Goal: Communication & Community: Connect with others

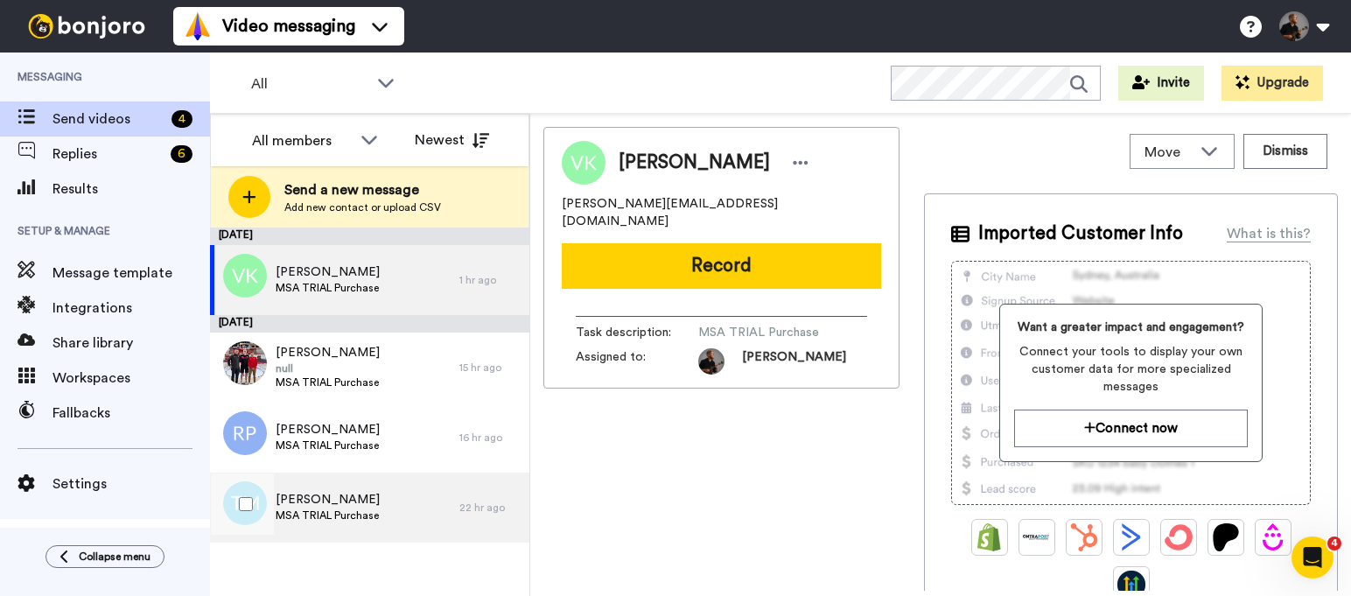
click at [399, 500] on div "[PERSON_NAME] MSA TRIAL Purchase" at bounding box center [334, 507] width 249 height 70
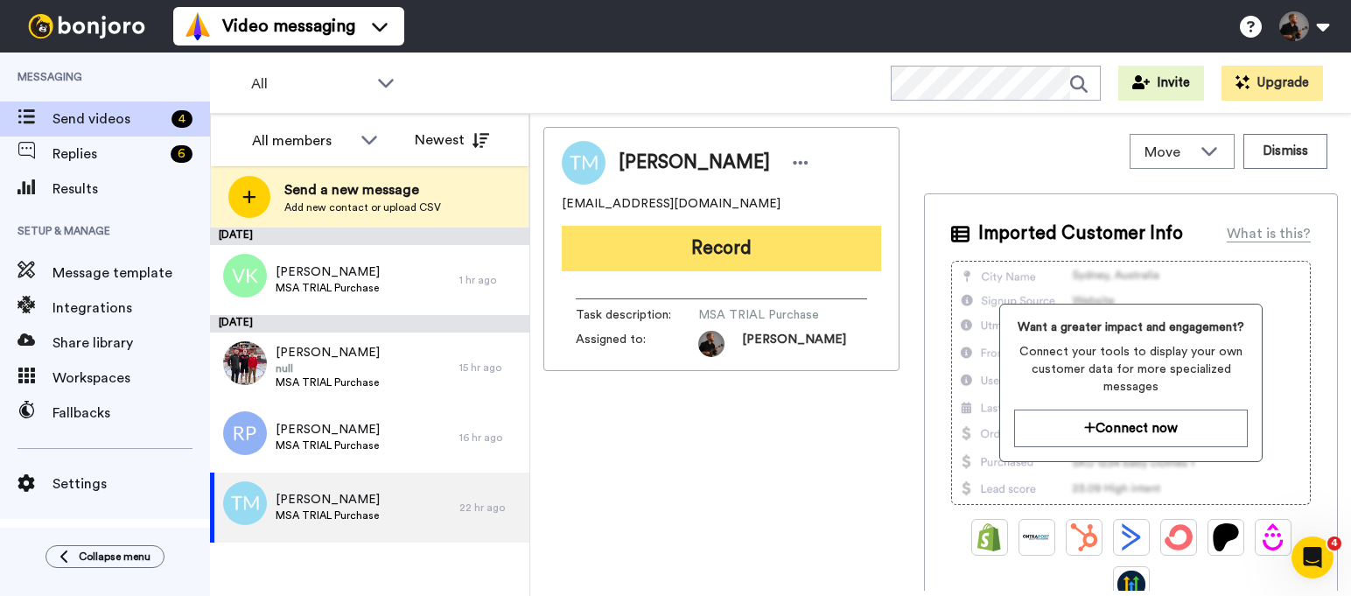
click at [768, 235] on button "Record" at bounding box center [721, 248] width 319 height 45
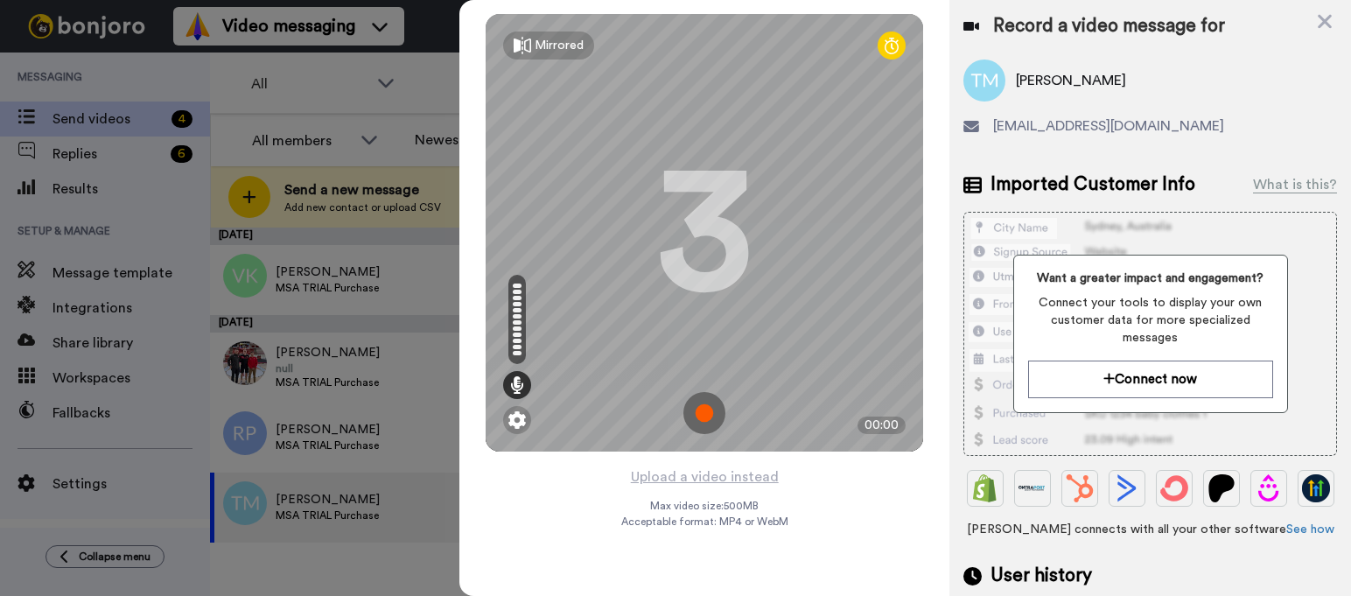
click at [709, 421] on img at bounding box center [704, 413] width 42 height 42
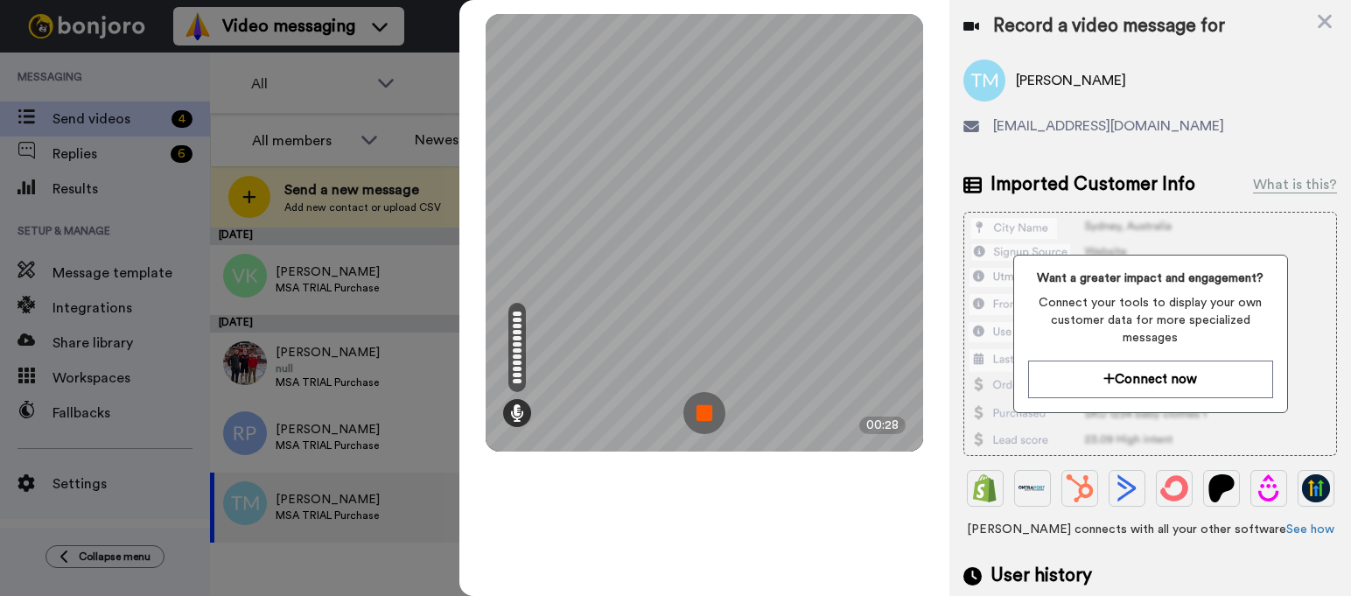
click at [711, 413] on img at bounding box center [704, 413] width 42 height 42
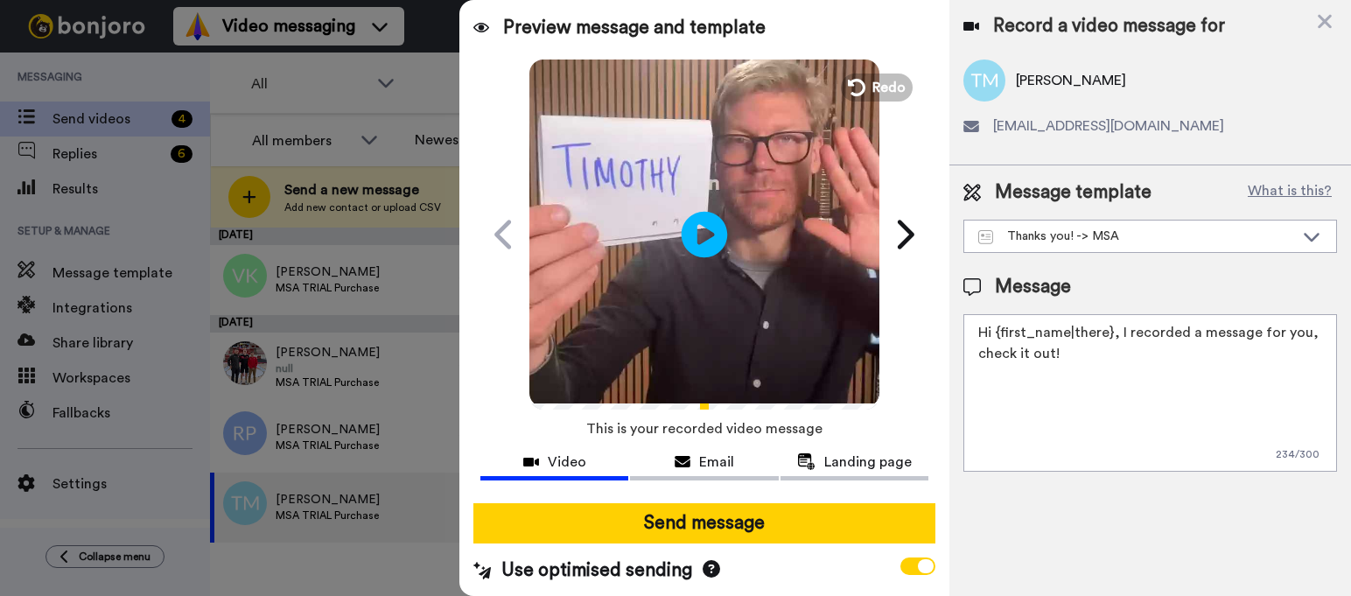
click at [700, 240] on icon at bounding box center [704, 234] width 46 height 46
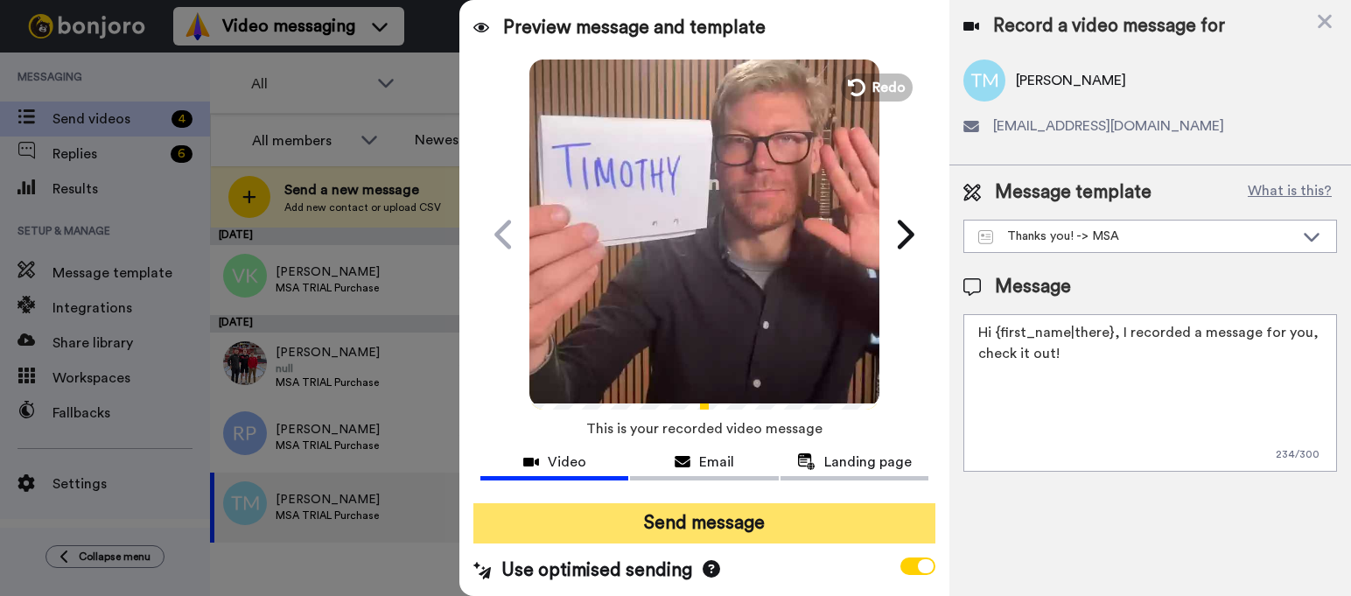
click at [728, 522] on button "Send message" at bounding box center [704, 523] width 462 height 40
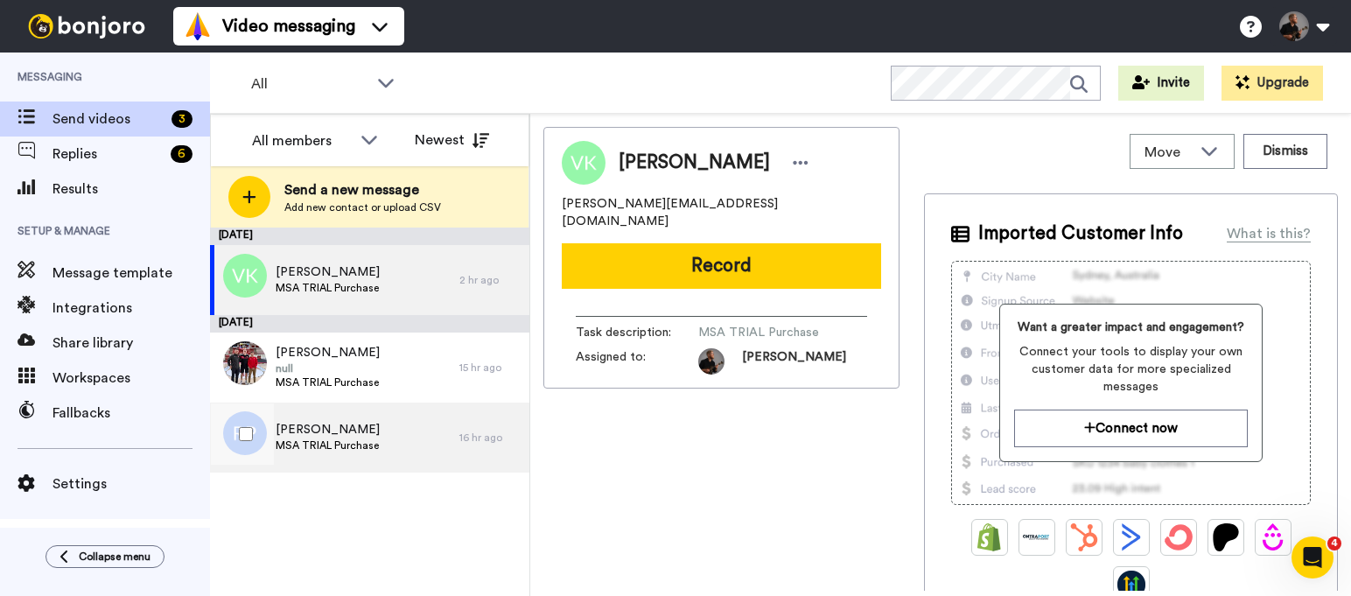
click at [373, 431] on span "[PERSON_NAME]" at bounding box center [328, 429] width 104 height 17
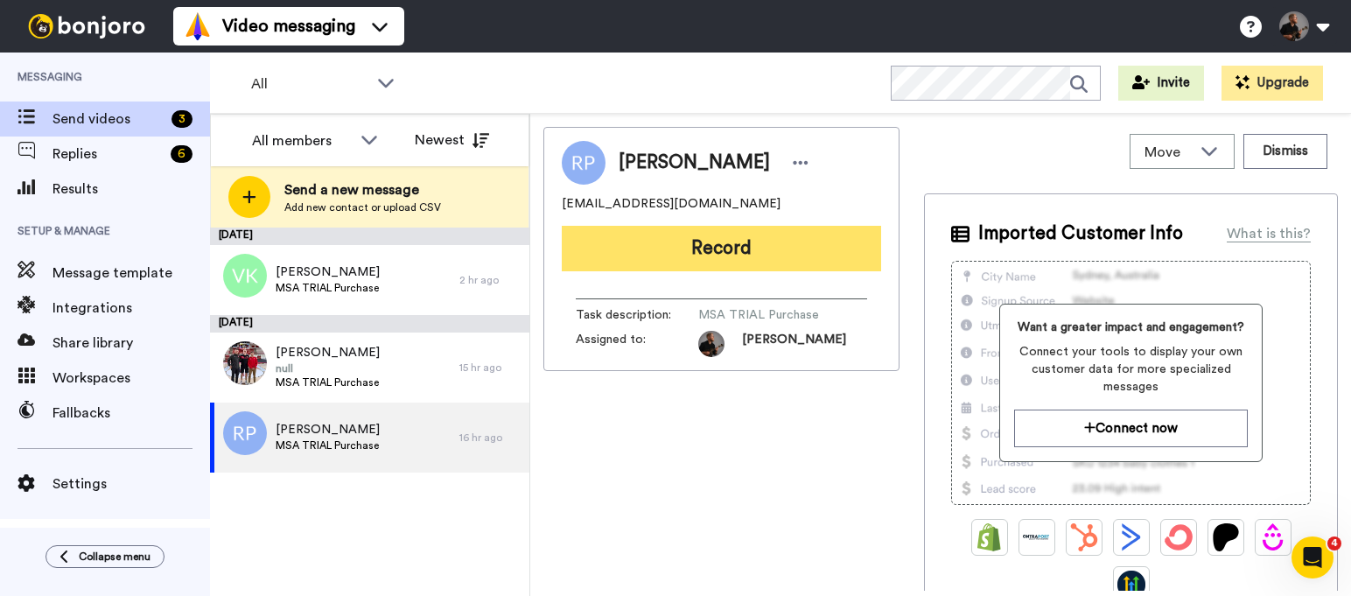
click at [714, 252] on button "Record" at bounding box center [721, 248] width 319 height 45
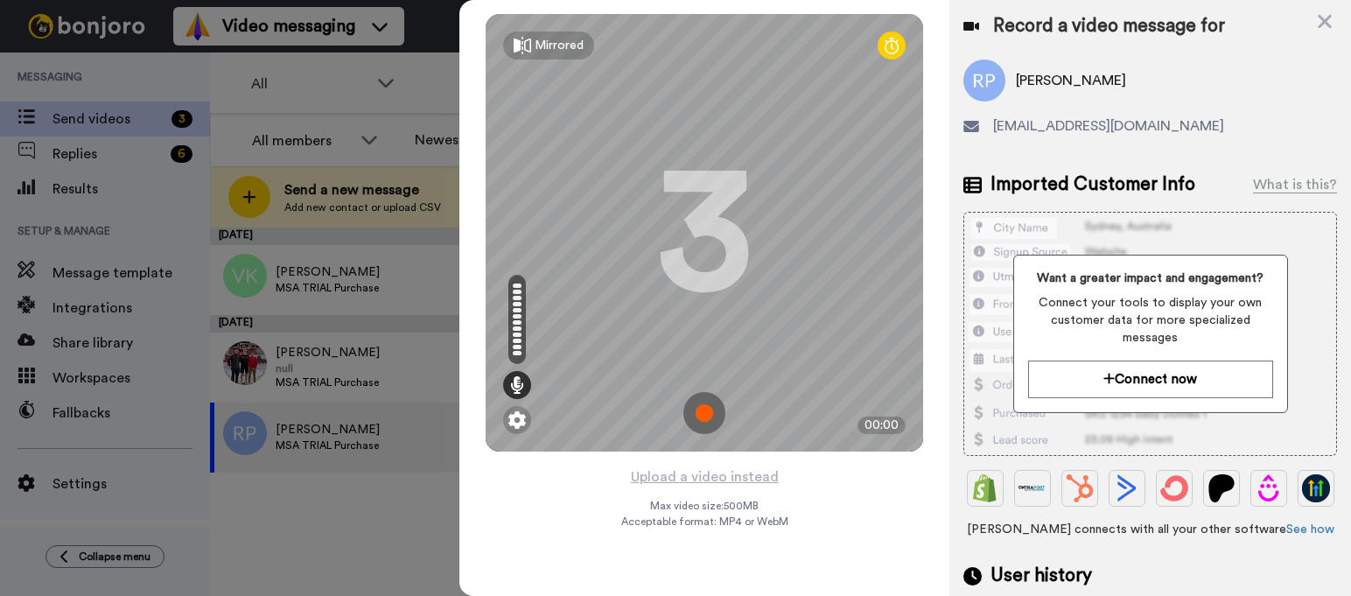
click at [701, 416] on img at bounding box center [704, 413] width 42 height 42
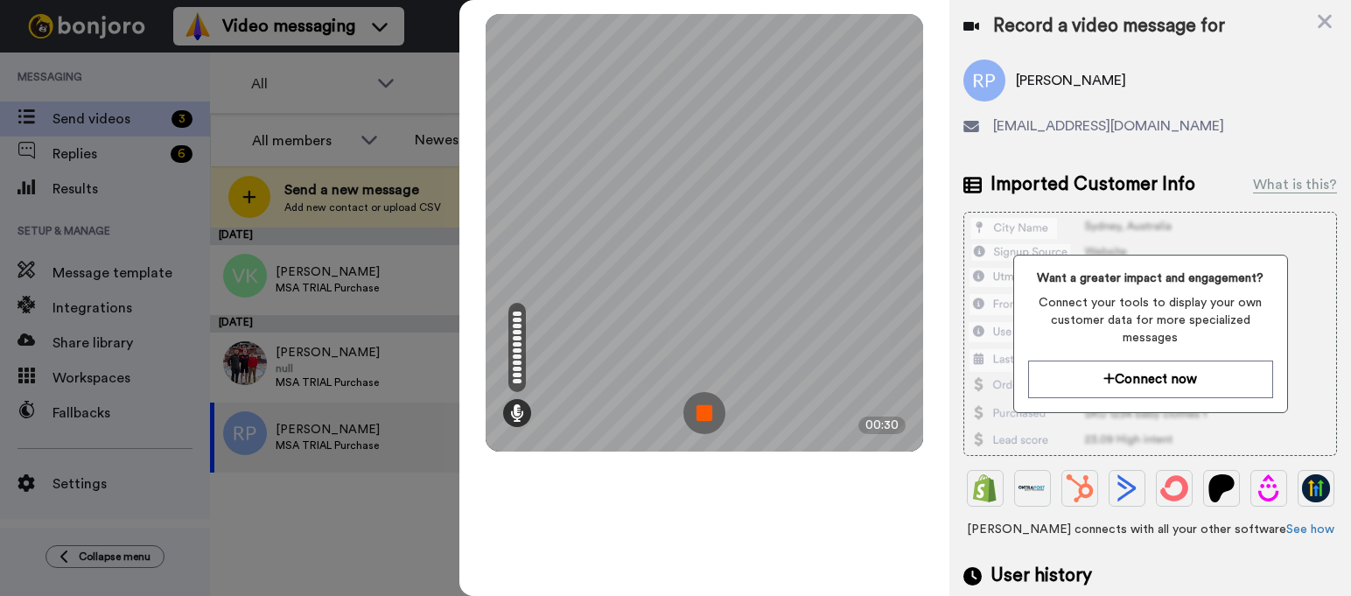
click at [702, 413] on img at bounding box center [704, 413] width 42 height 42
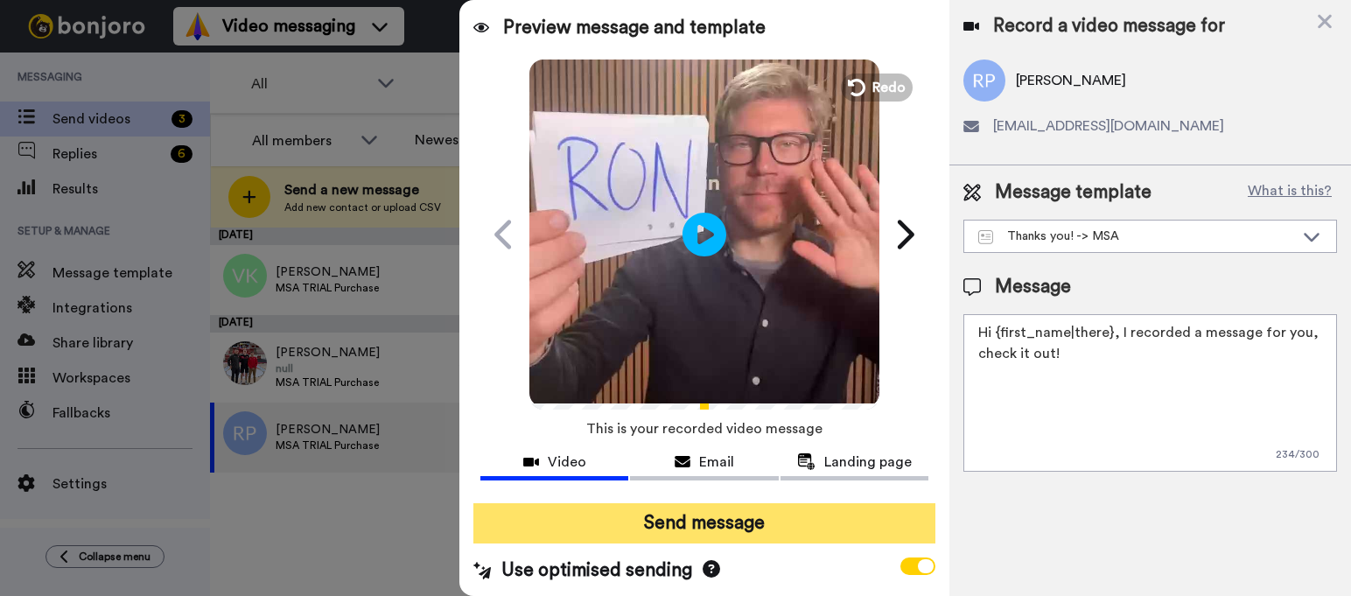
click at [741, 532] on button "Send message" at bounding box center [704, 523] width 462 height 40
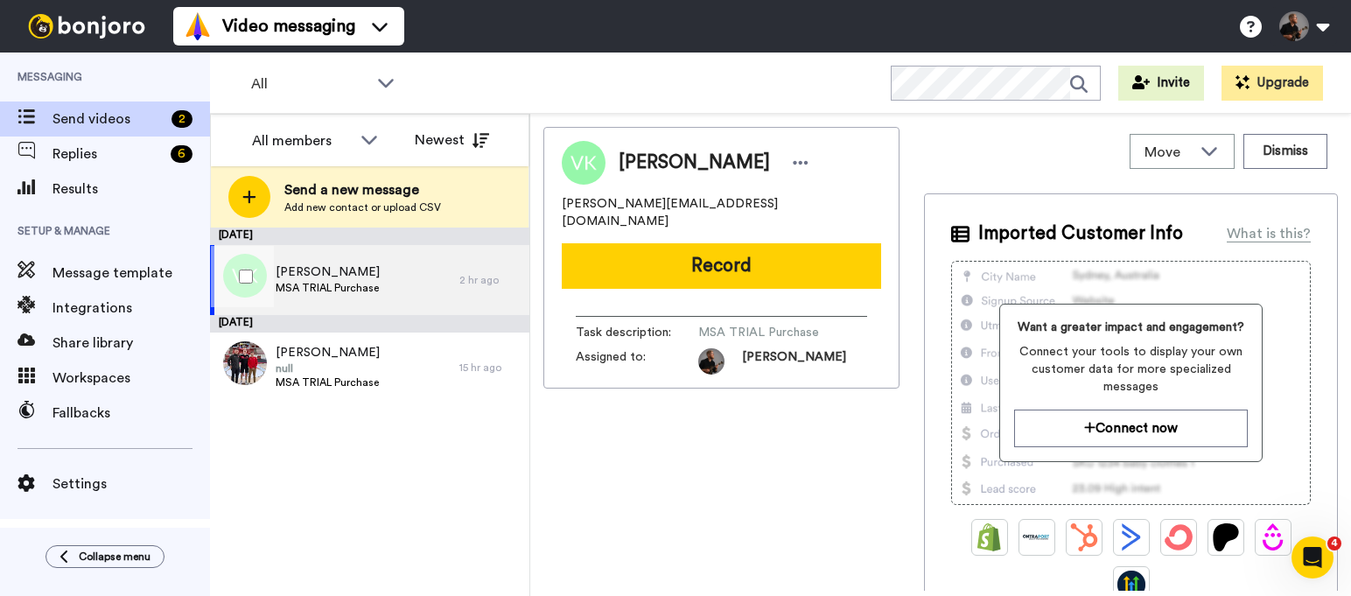
click at [372, 283] on span "MSA TRIAL Purchase" at bounding box center [328, 288] width 104 height 14
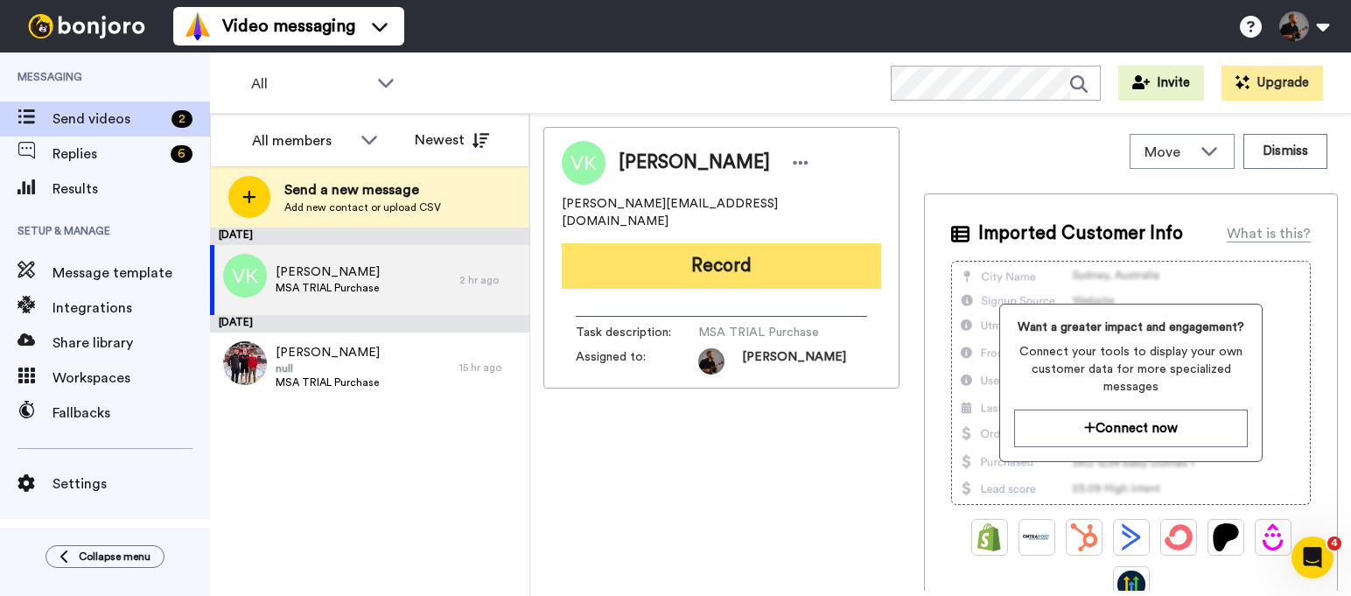
click at [704, 248] on button "Record" at bounding box center [721, 265] width 319 height 45
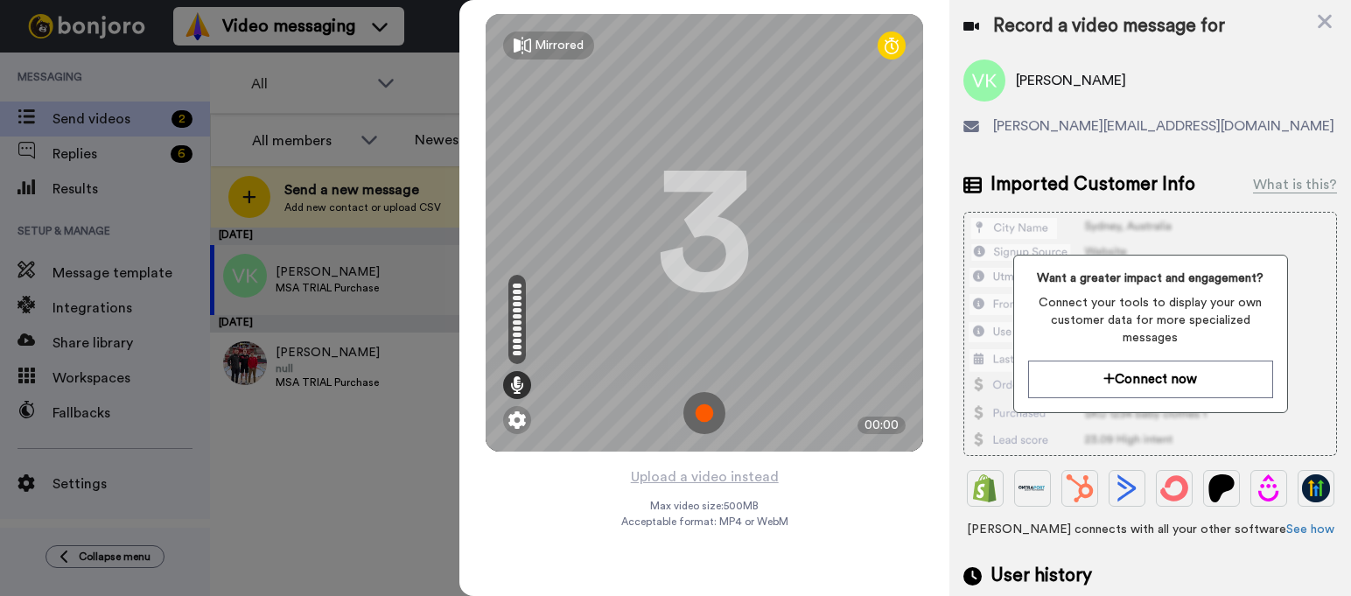
click at [699, 415] on img at bounding box center [704, 413] width 42 height 42
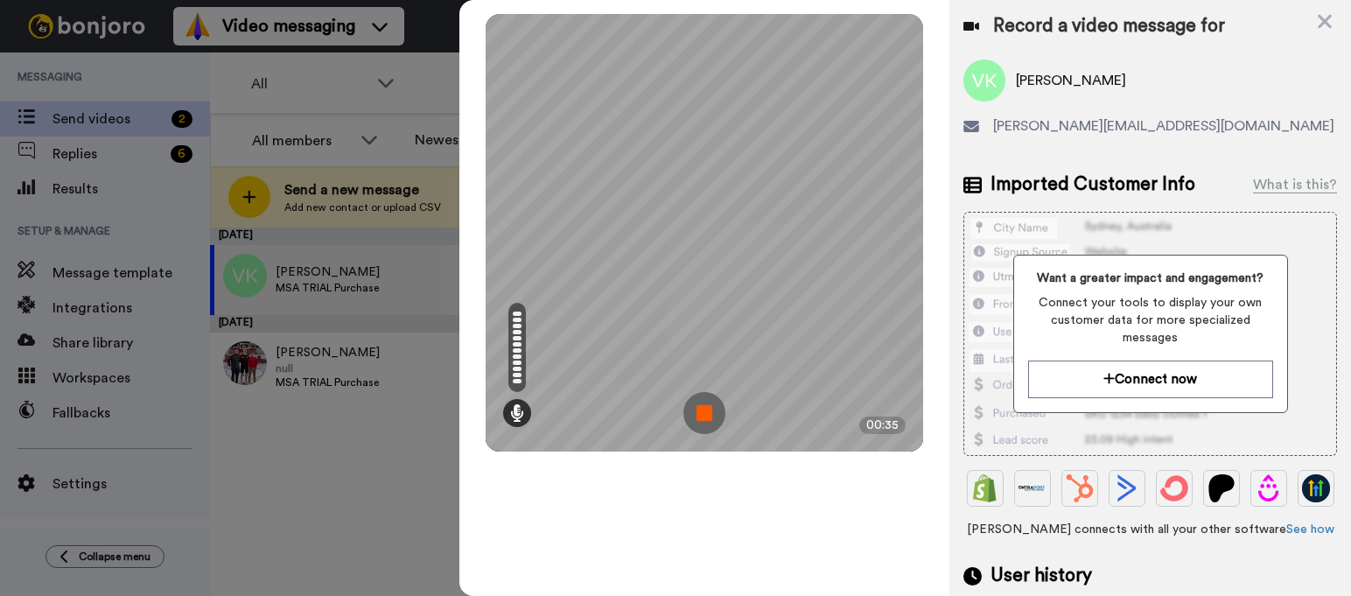
click at [689, 414] on img at bounding box center [704, 413] width 42 height 42
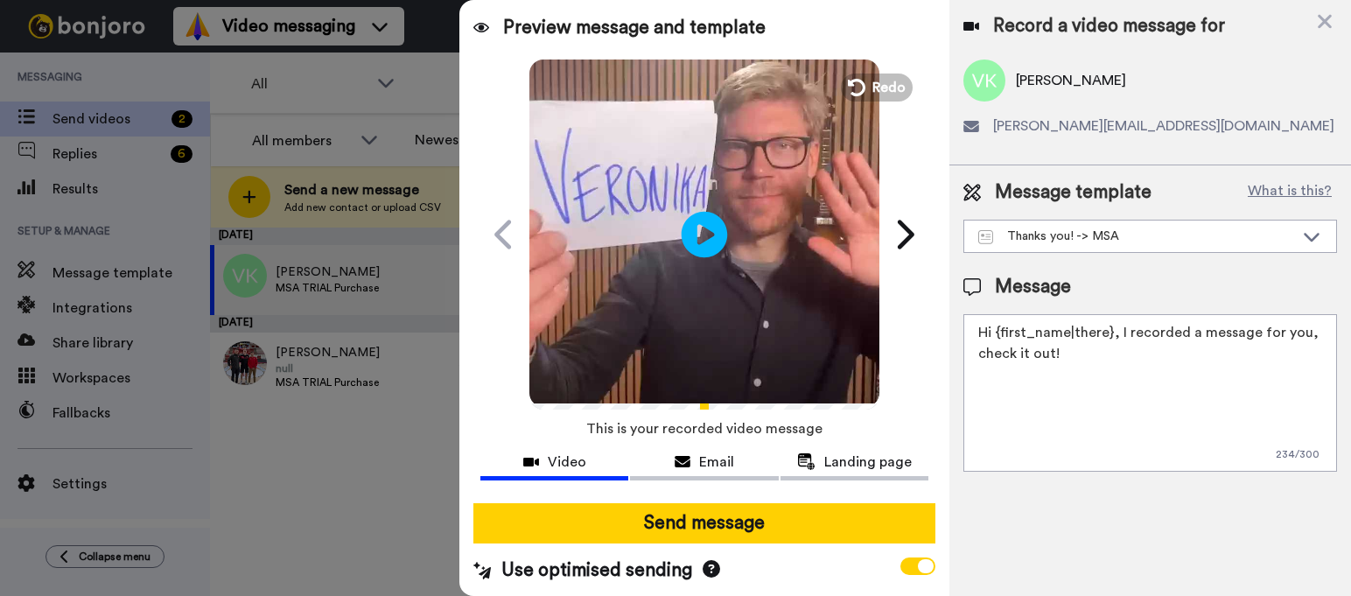
click at [694, 238] on icon "Play/Pause" at bounding box center [704, 233] width 46 height 83
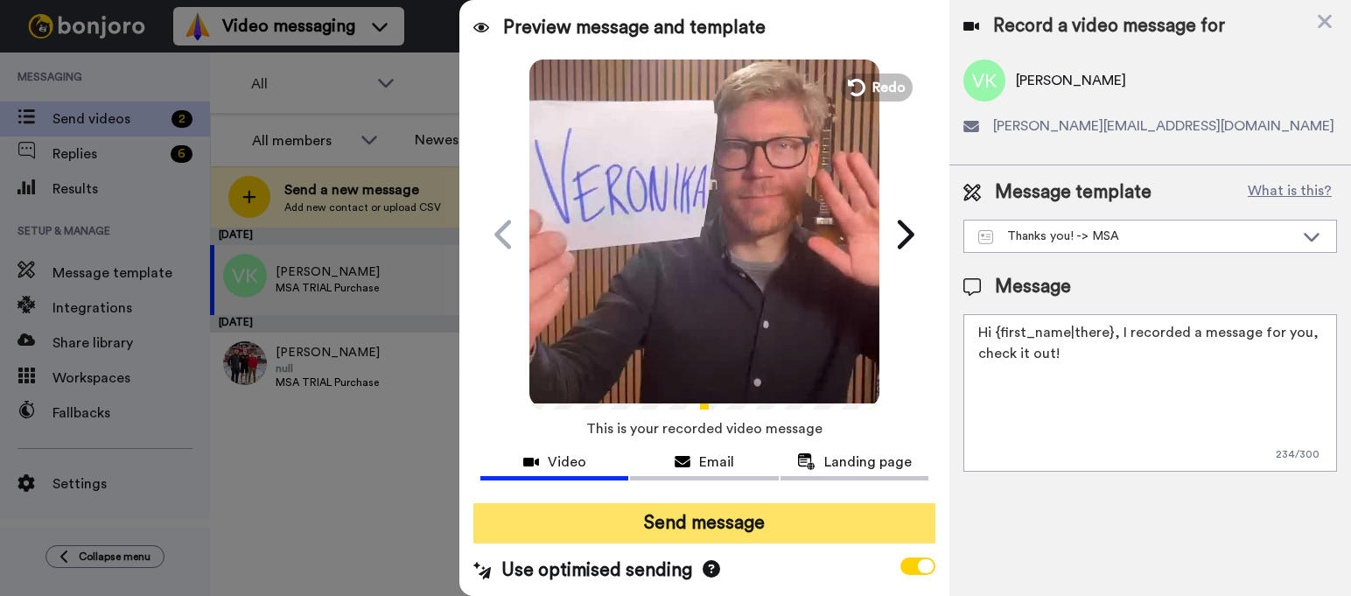
click at [747, 511] on button "Send message" at bounding box center [704, 523] width 462 height 40
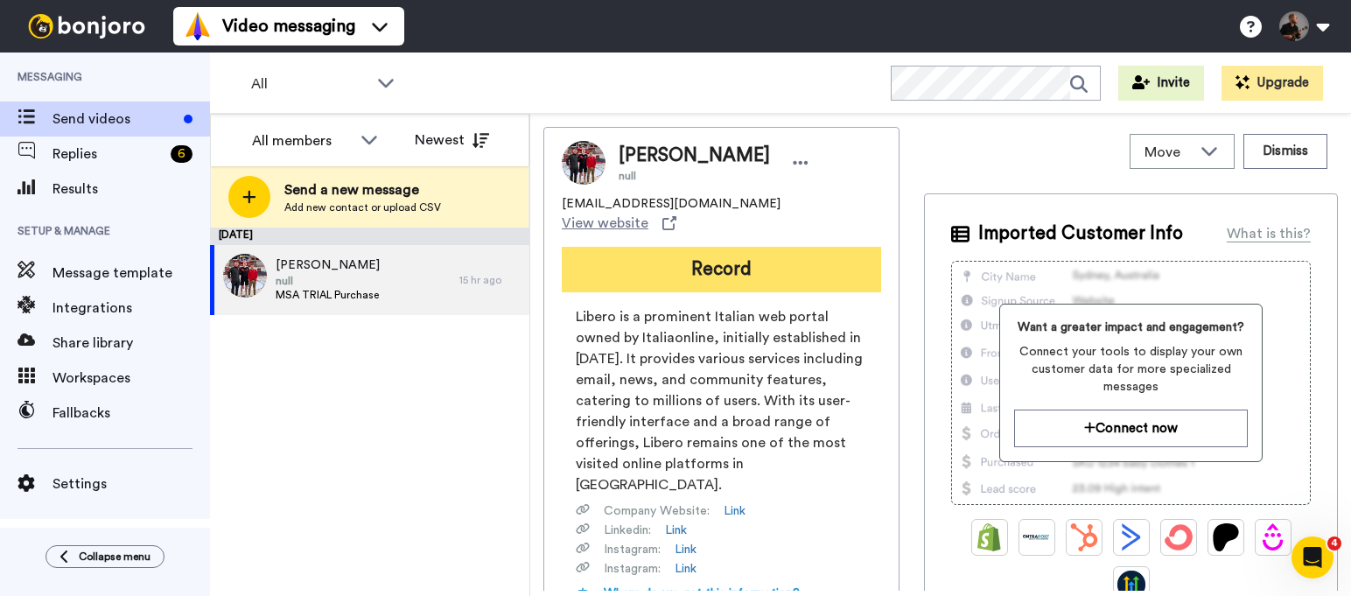
click at [752, 247] on button "Record" at bounding box center [721, 269] width 319 height 45
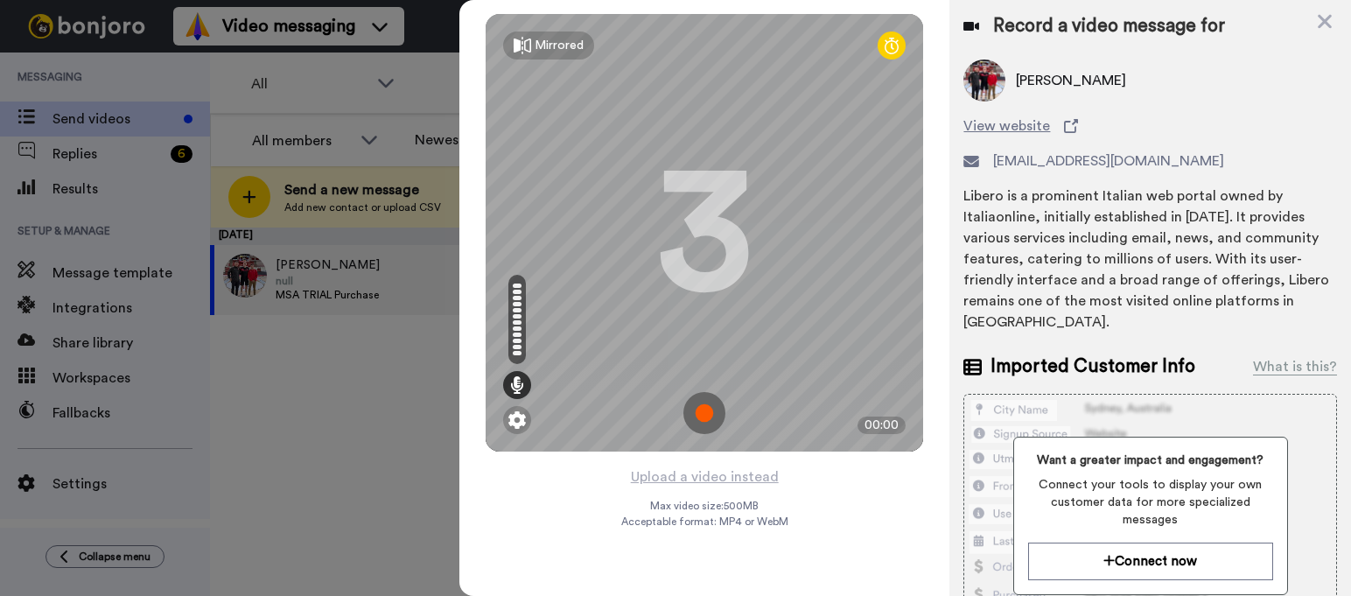
click at [709, 417] on img at bounding box center [704, 413] width 42 height 42
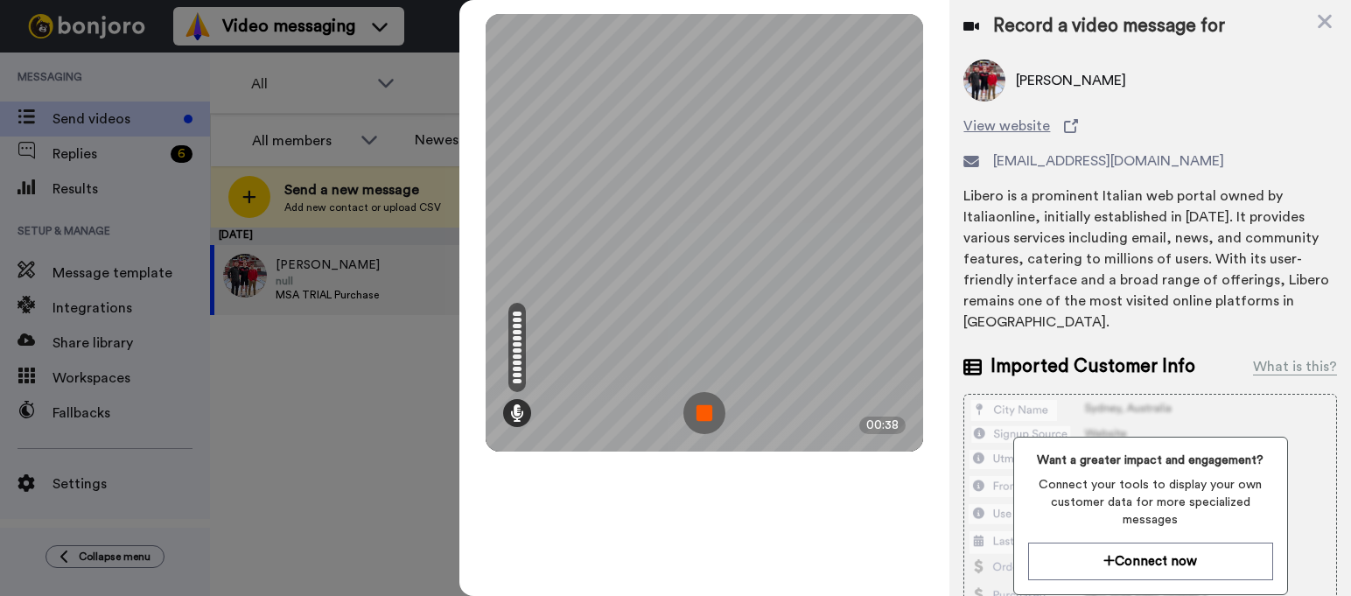
click at [709, 424] on img at bounding box center [704, 413] width 42 height 42
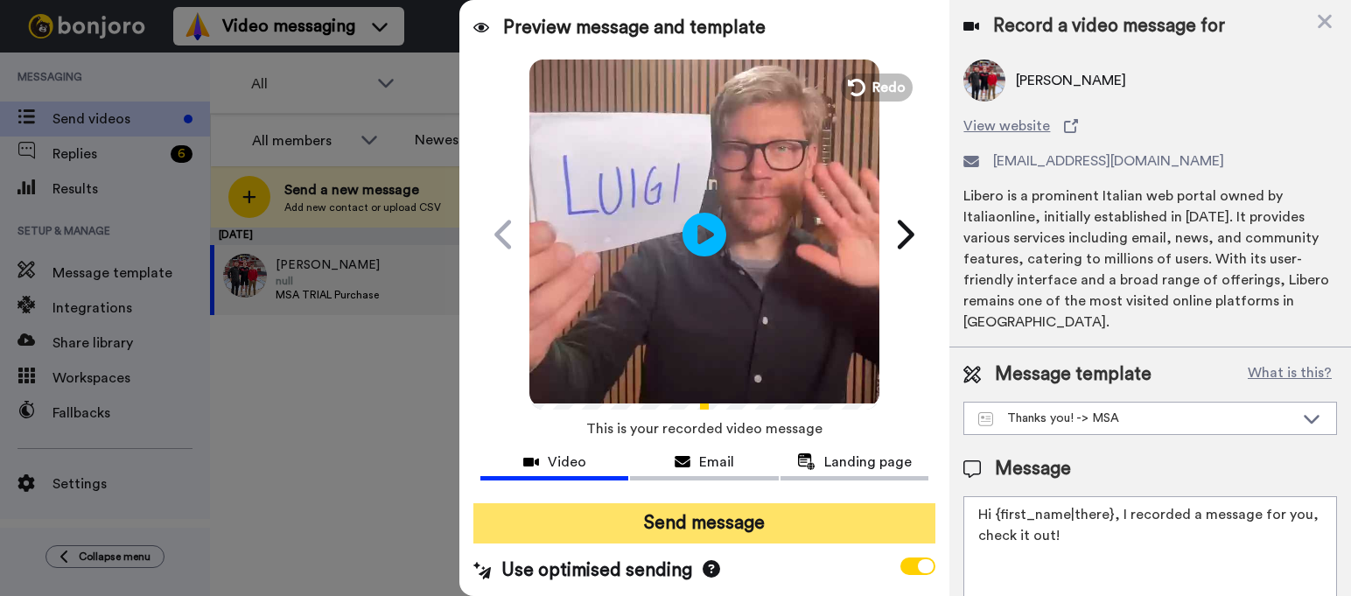
click at [699, 526] on button "Send message" at bounding box center [704, 523] width 462 height 40
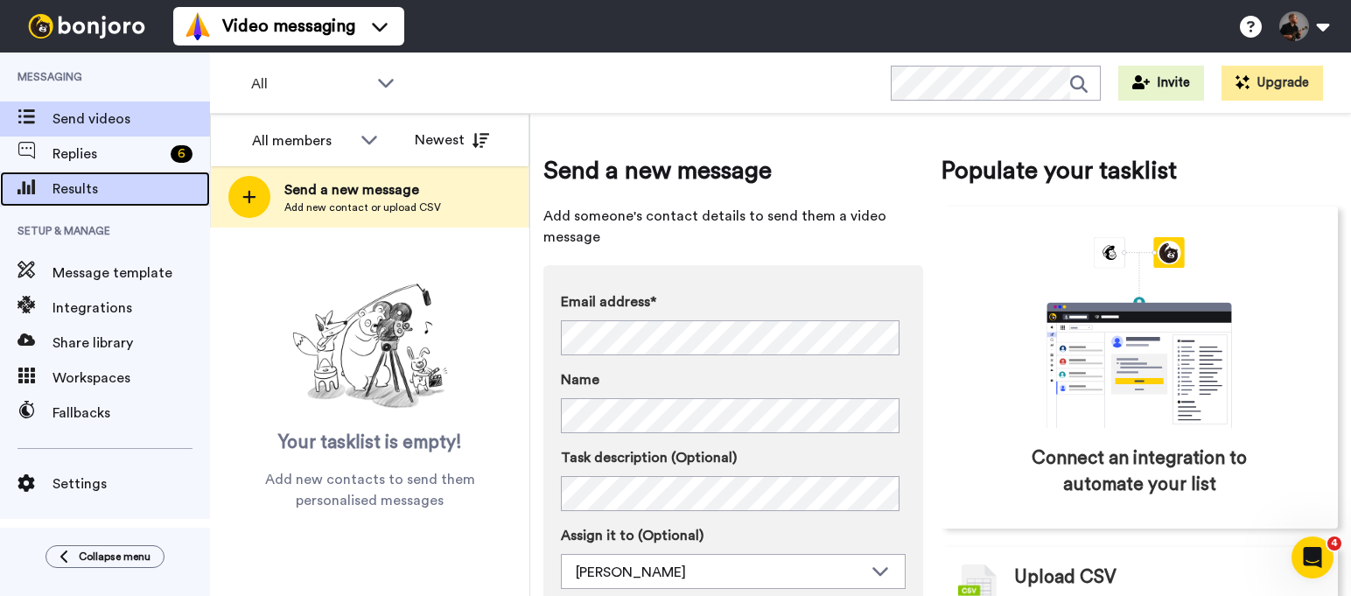
click at [135, 181] on span "Results" at bounding box center [130, 188] width 157 height 21
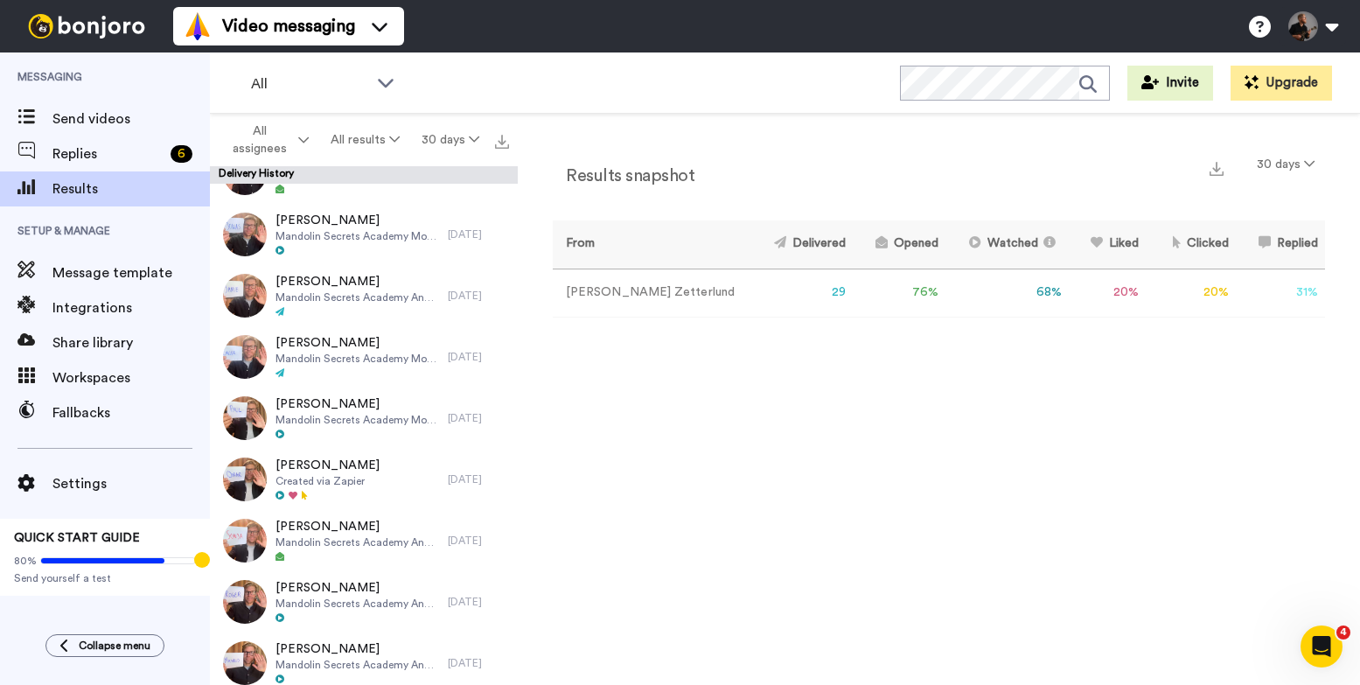
scroll to position [1264, 0]
